Goal: Navigation & Orientation: Go to known website

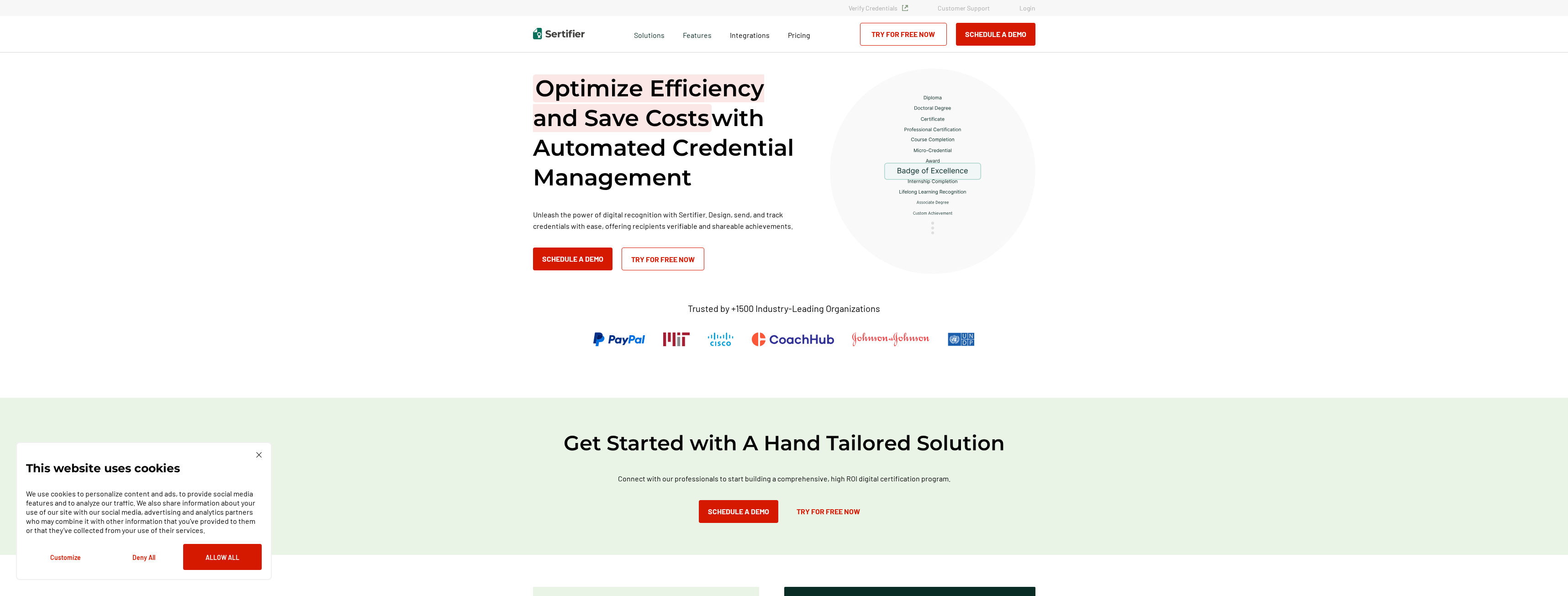
click at [1025, 7] on link "Login" at bounding box center [1027, 8] width 16 height 8
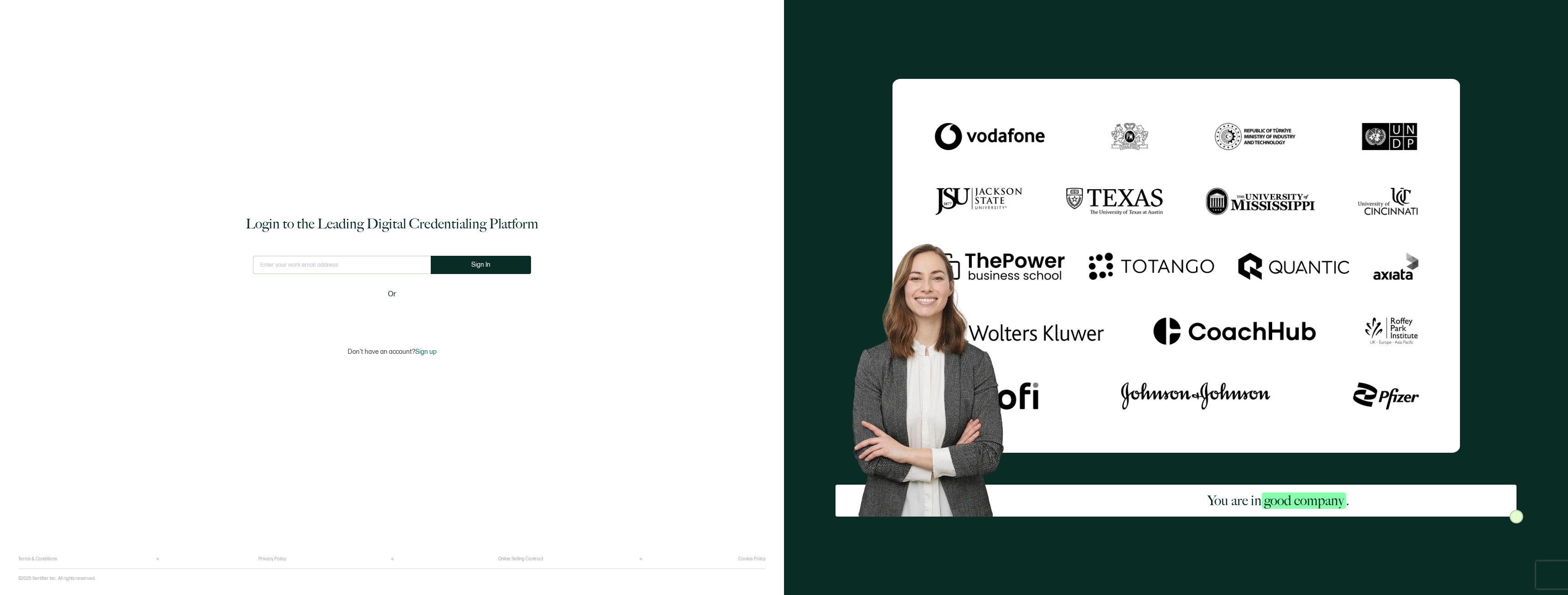
click at [315, 264] on input "text" at bounding box center [342, 264] width 177 height 18
click at [0, 594] on com-1password-button at bounding box center [0, 595] width 0 height 0
click at [710, 306] on div "Login to the Leading Digital Credentialing Platform This doesn't look like a va…" at bounding box center [392, 285] width 747 height 542
click at [302, 253] on div "Login to the Leading Digital Credentialing Platform This doesn't look like a va…" at bounding box center [392, 285] width 747 height 542
click at [284, 265] on input "text" at bounding box center [342, 264] width 184 height 18
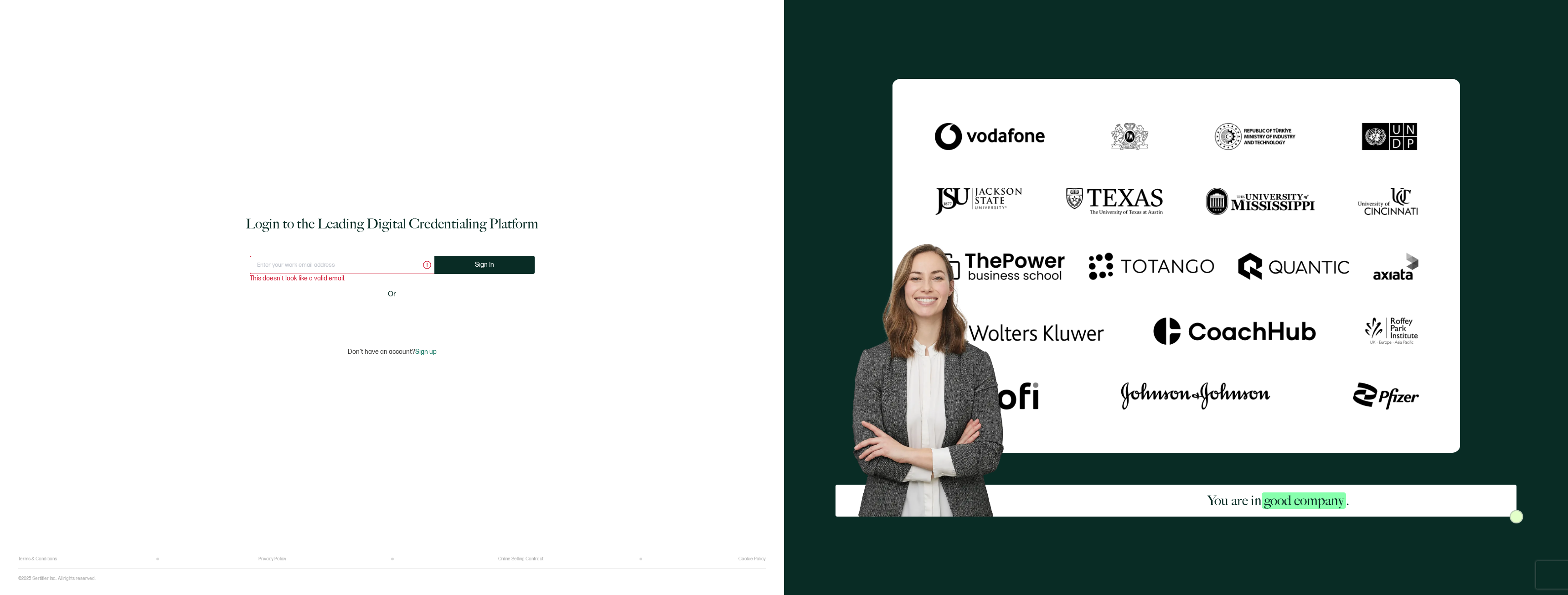
click at [341, 265] on input "text" at bounding box center [342, 264] width 184 height 18
type input "s"
type input "sstanley@wearediagram.com"
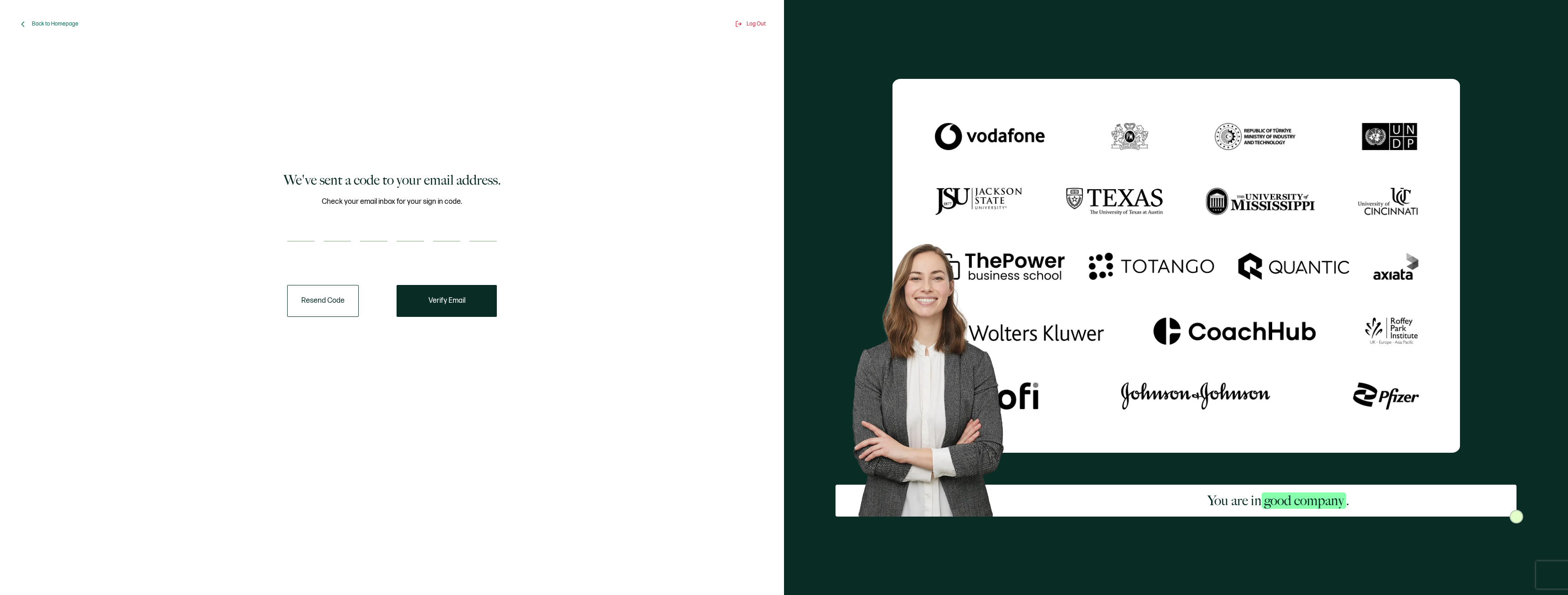
click at [297, 238] on input "number" at bounding box center [301, 232] width 28 height 18
type input "2"
type input "7"
type input "0"
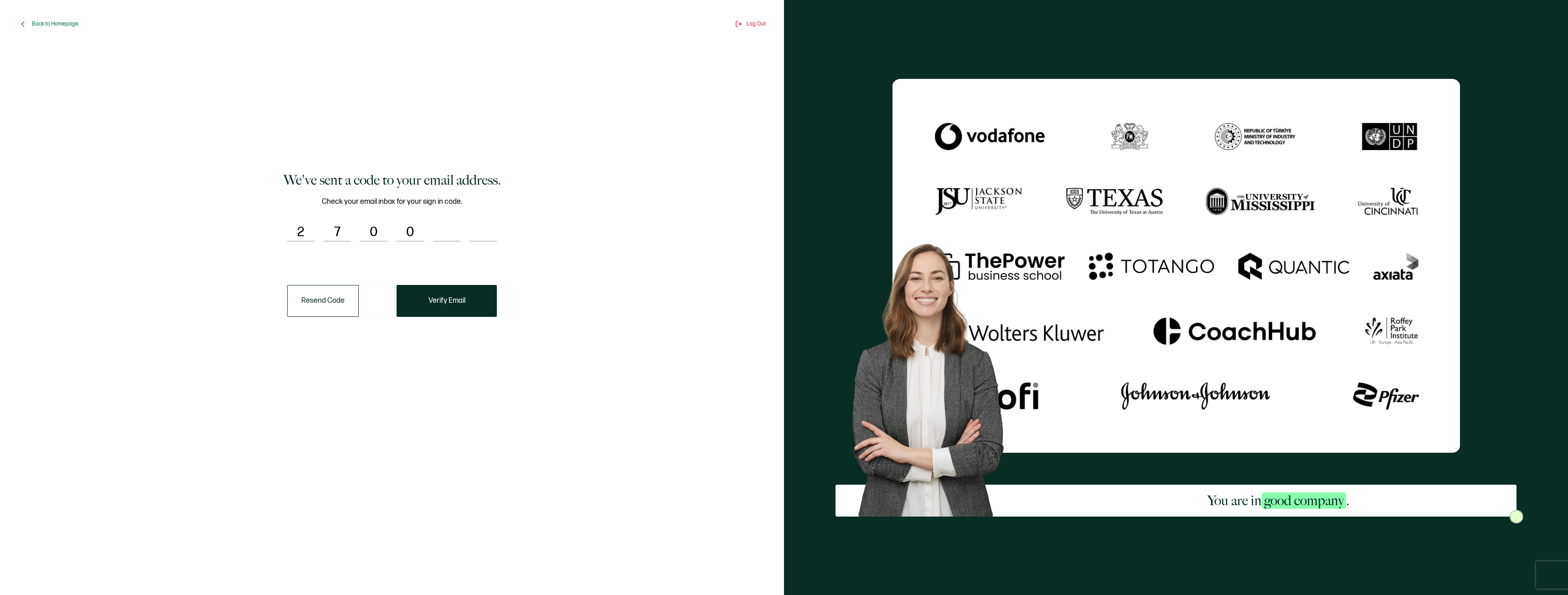
type input "9"
type input "7"
